Goal: Browse casually

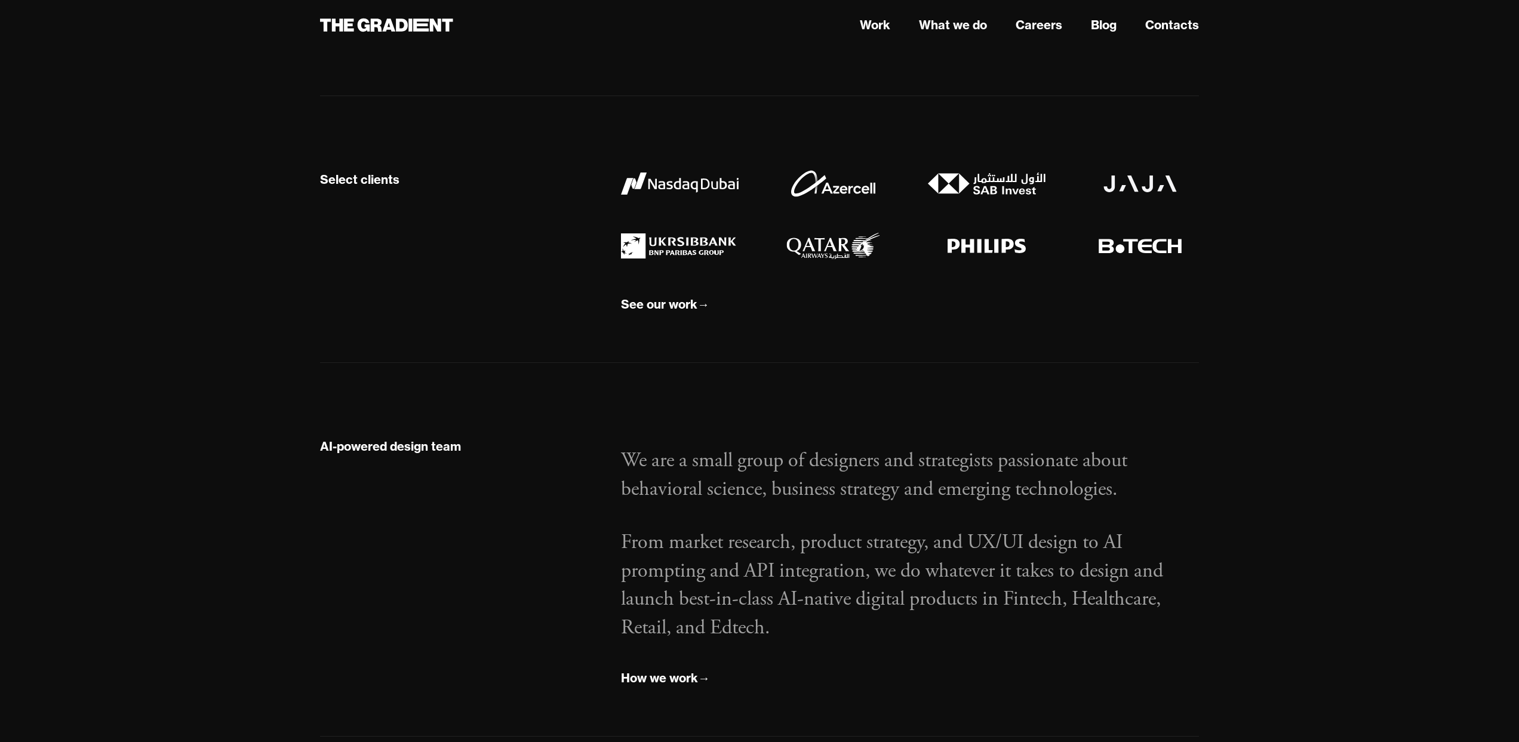
scroll to position [1237, 0]
click at [827, 249] on img at bounding box center [833, 245] width 118 height 26
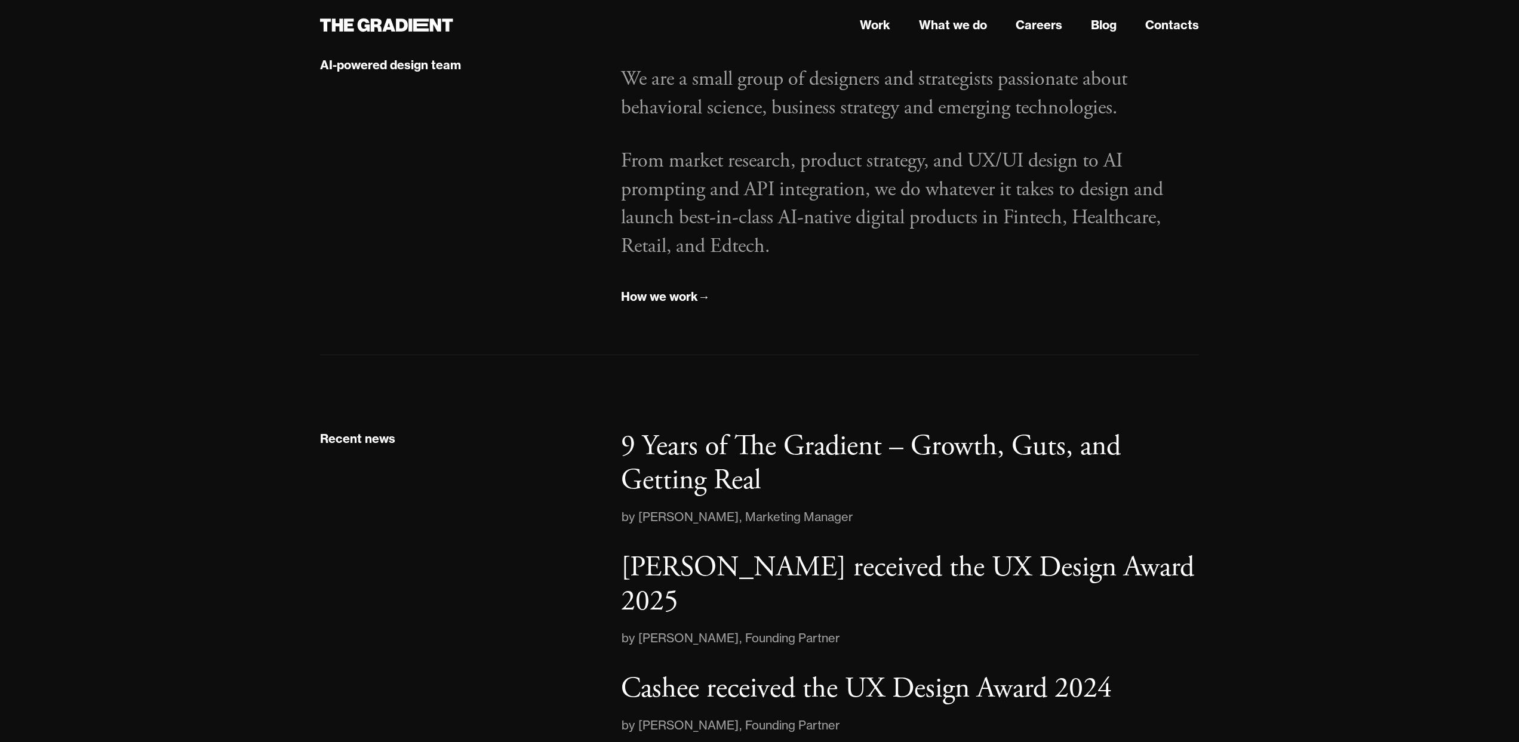
scroll to position [1768, 0]
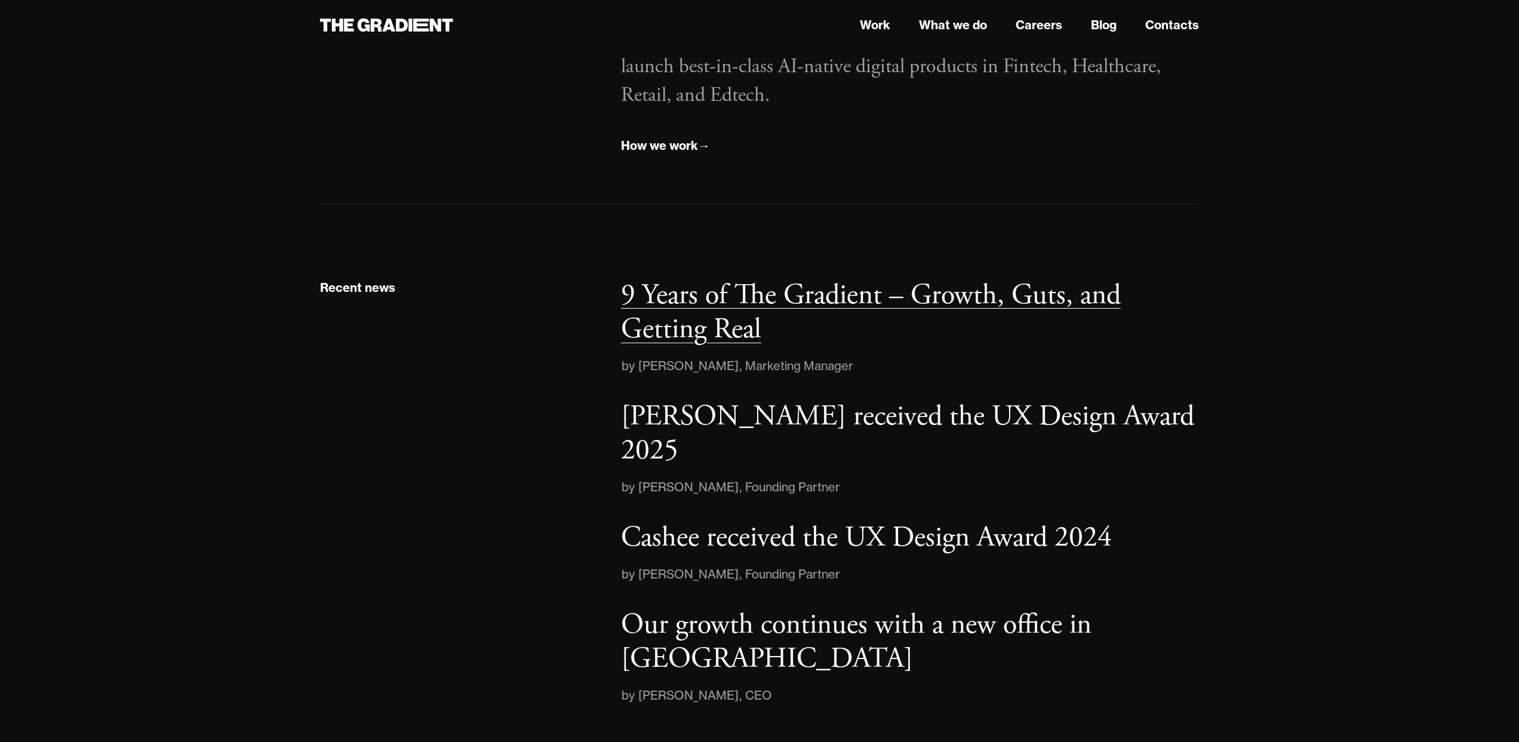
click at [710, 335] on p "9 Years of The Gradient – Growth, Guts, and Getting Real" at bounding box center [871, 312] width 500 height 71
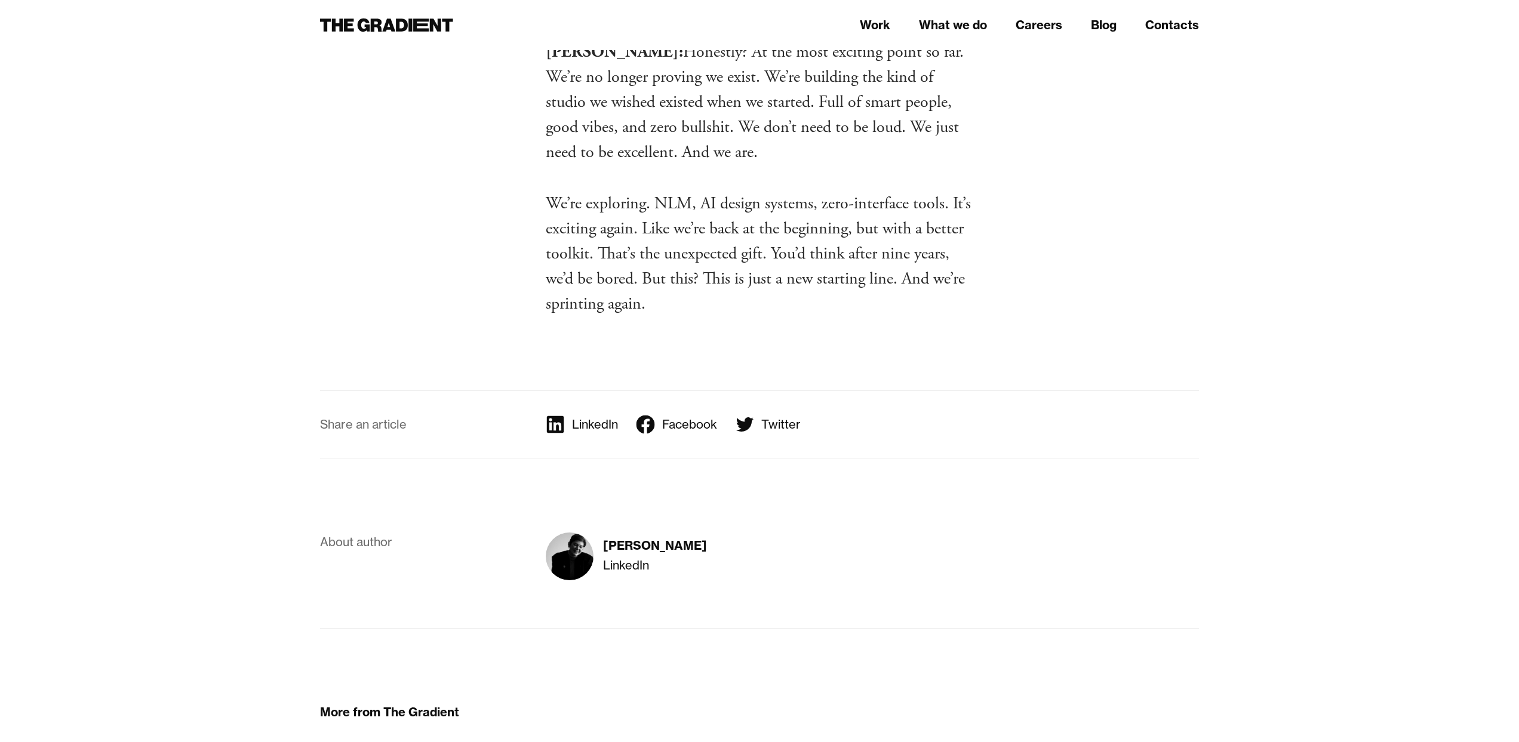
scroll to position [7603, 0]
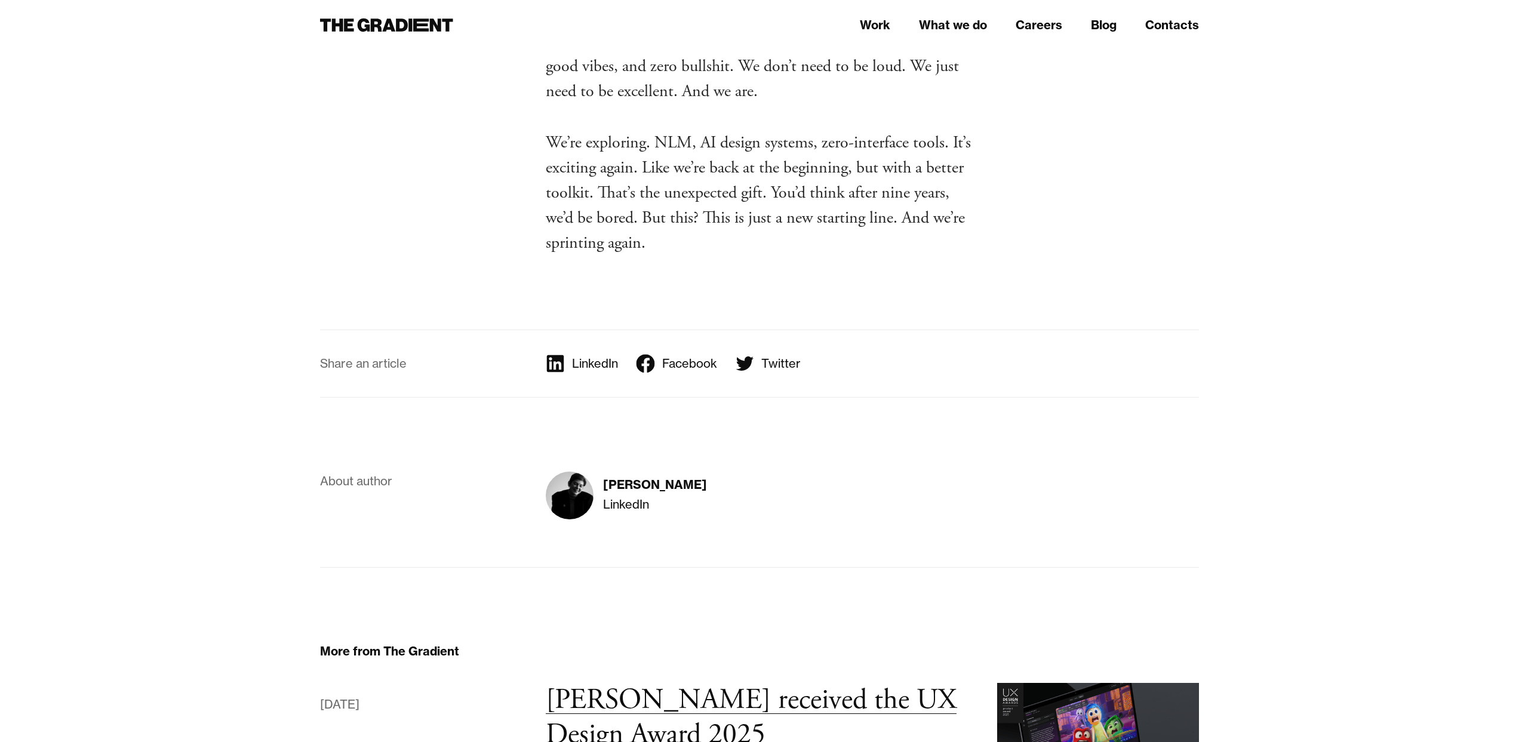
click at [777, 682] on h3 "[PERSON_NAME] received the UX Design Award 2025" at bounding box center [751, 717] width 411 height 71
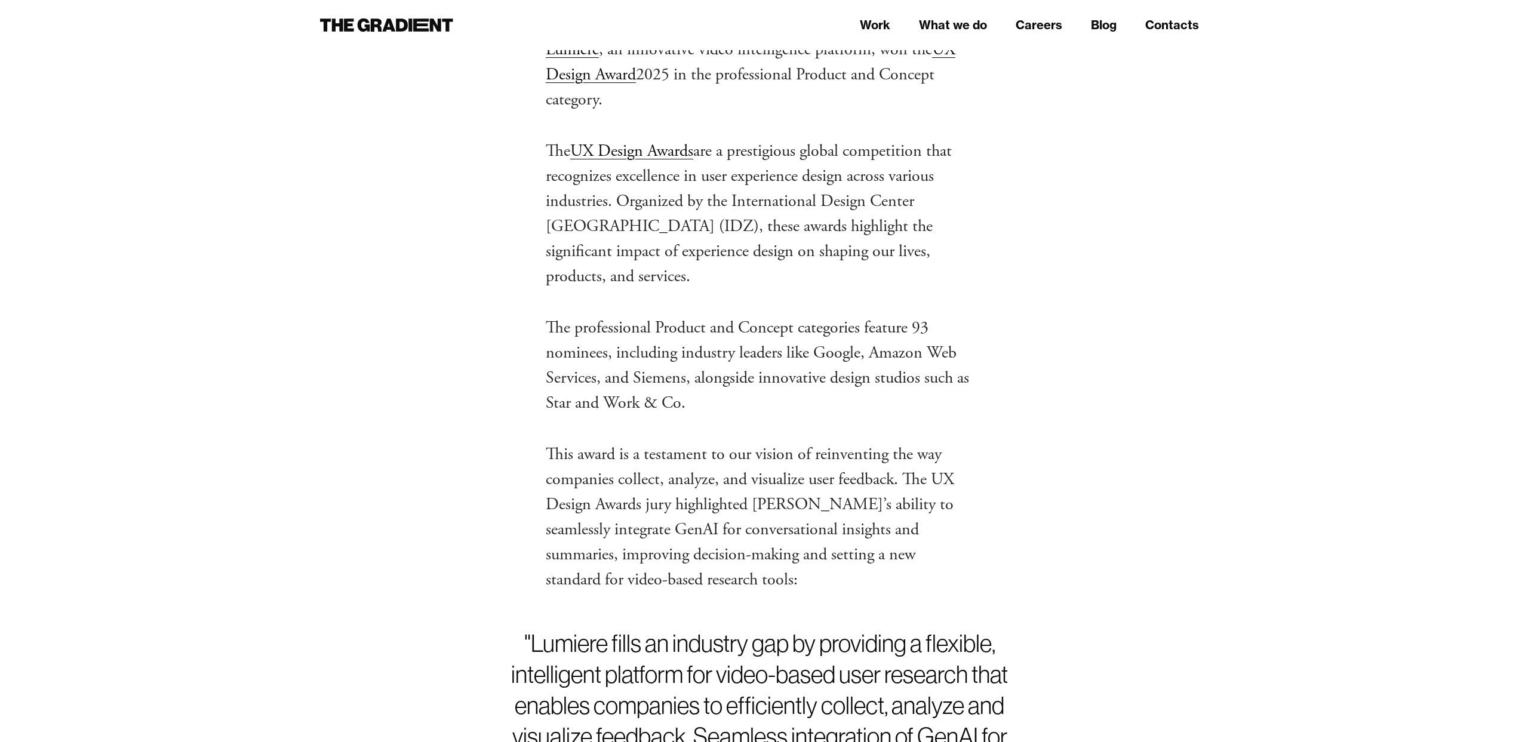
scroll to position [366, 0]
